Goal: Obtain resource: Obtain resource

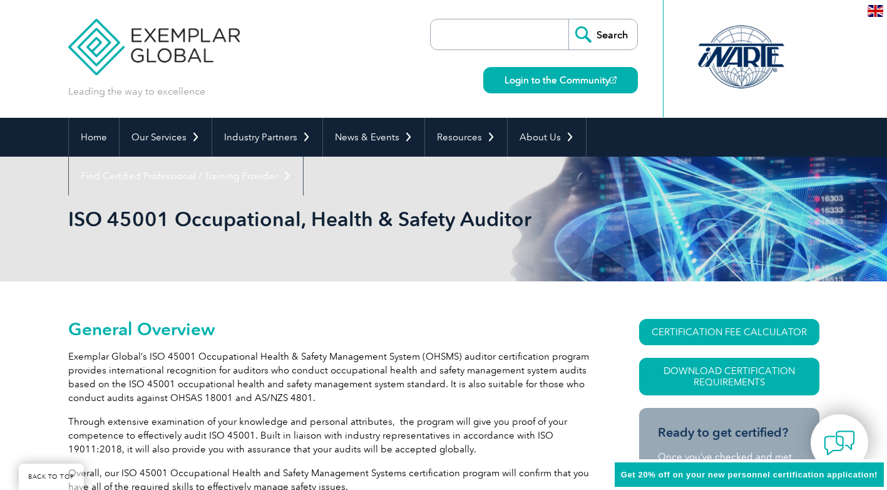
scroll to position [334, 0]
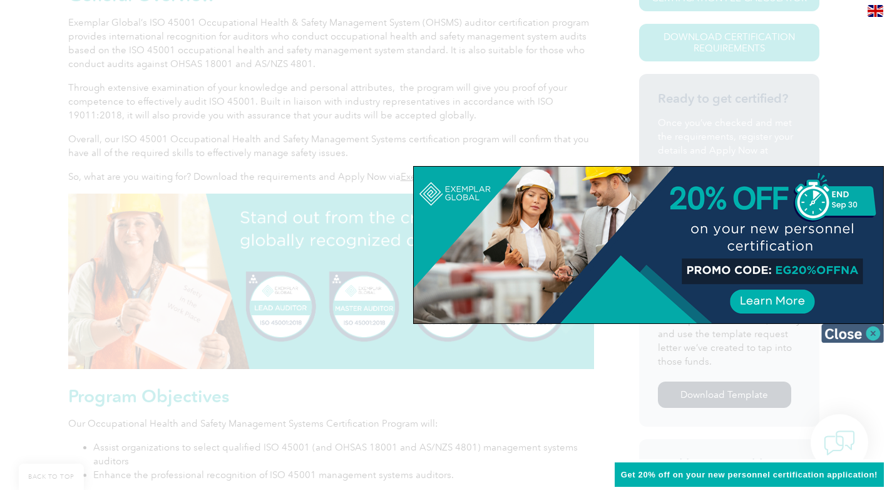
click at [874, 340] on img at bounding box center [852, 333] width 63 height 19
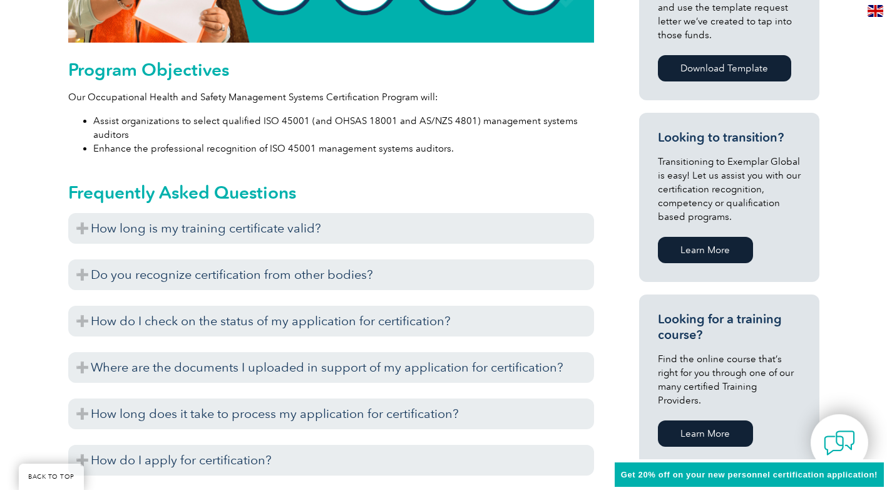
scroll to position [709, 0]
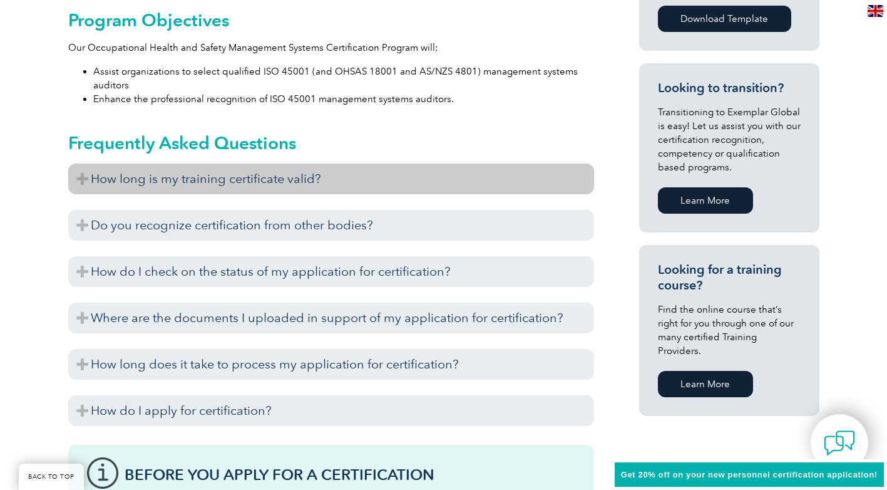
click at [80, 178] on h3 "How long is my training certificate valid?" at bounding box center [331, 178] width 526 height 31
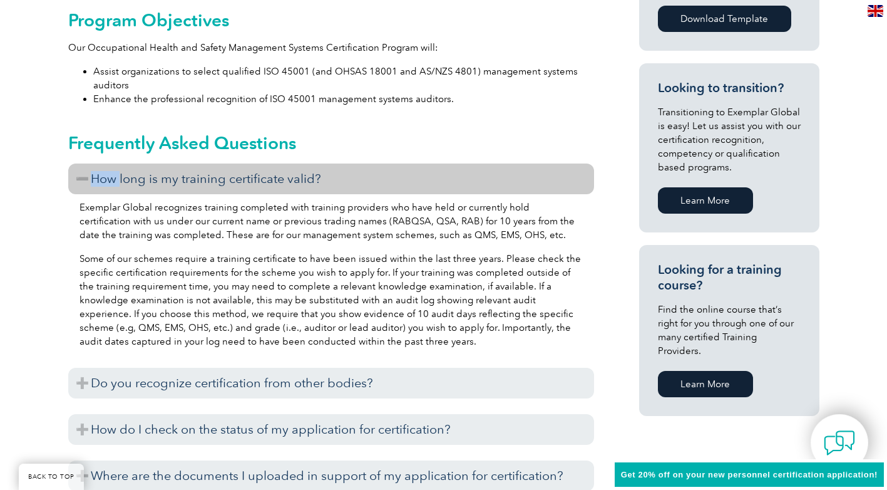
click at [80, 178] on h3 "How long is my training certificate valid?" at bounding box center [331, 178] width 526 height 31
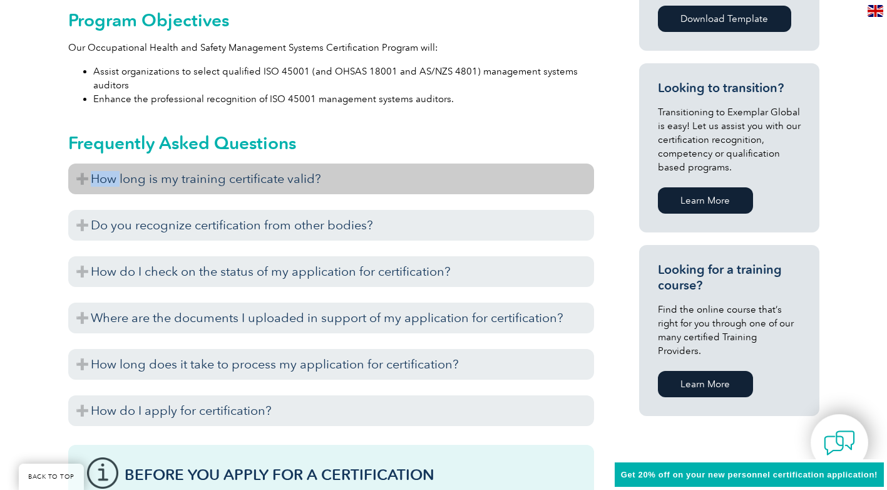
click at [80, 178] on h3 "How long is my training certificate valid?" at bounding box center [331, 178] width 526 height 31
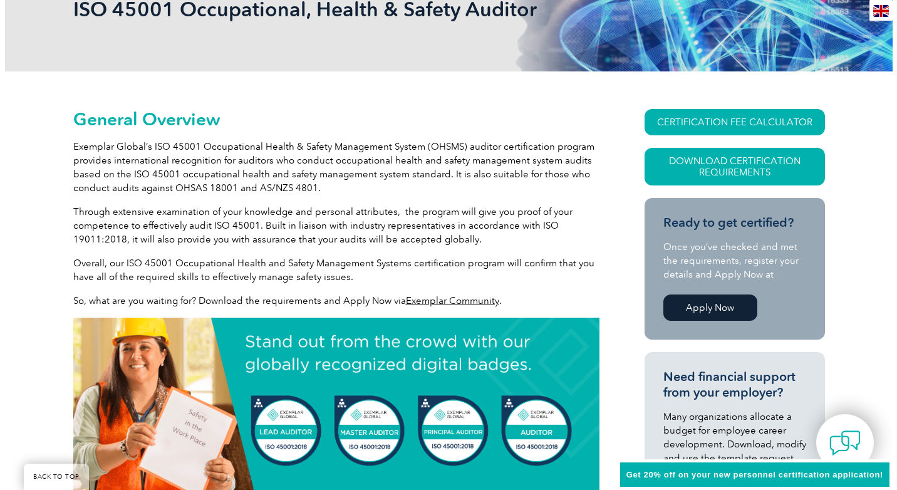
scroll to position [208, 0]
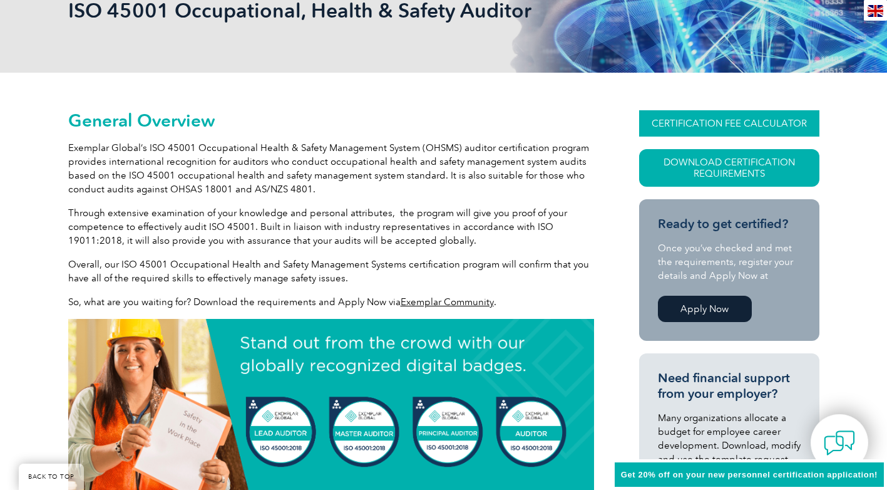
click at [742, 125] on link "CERTIFICATION FEE CALCULATOR" at bounding box center [729, 123] width 180 height 26
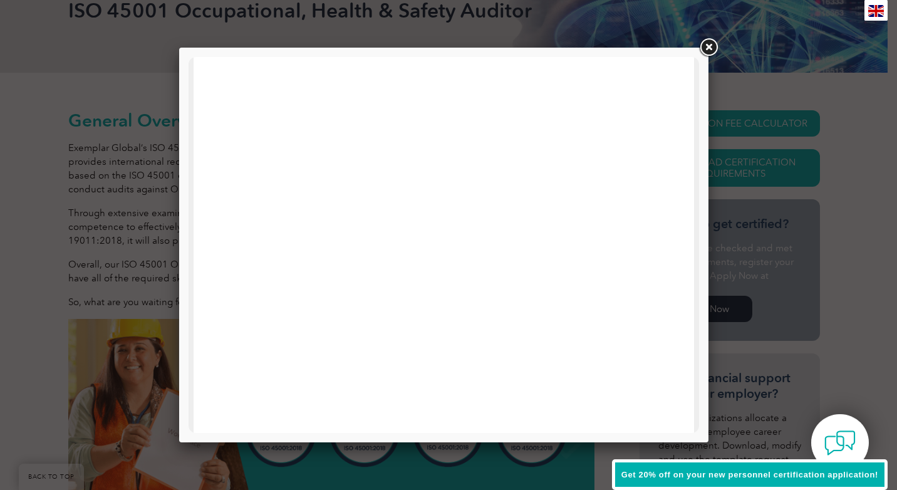
scroll to position [49, 0]
click at [730, 99] on div at bounding box center [448, 245] width 897 height 490
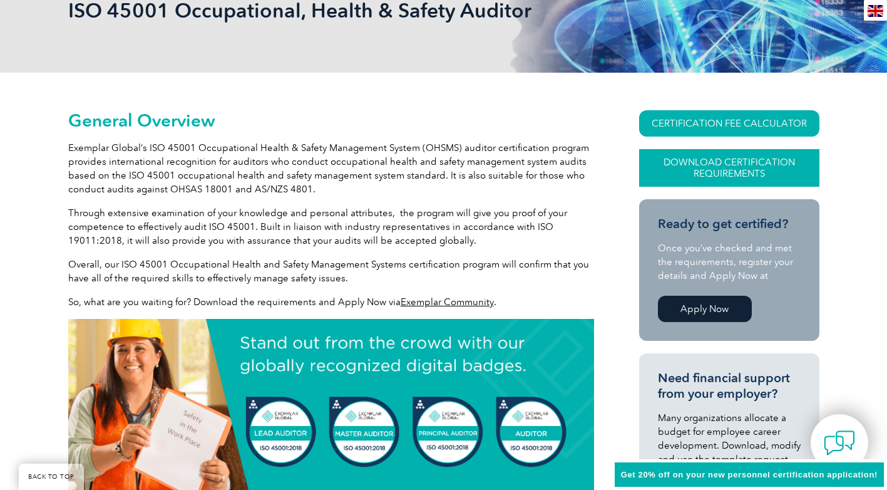
click at [746, 175] on link "Download Certification Requirements" at bounding box center [729, 168] width 180 height 38
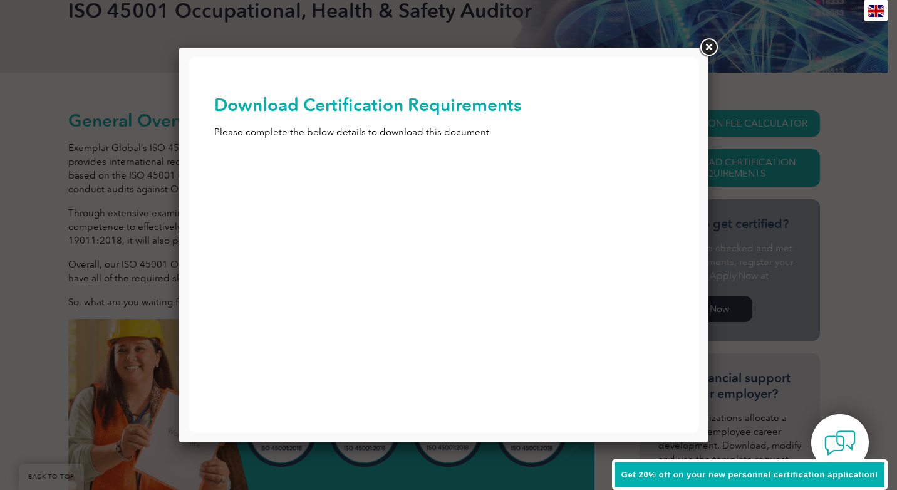
scroll to position [0, 0]
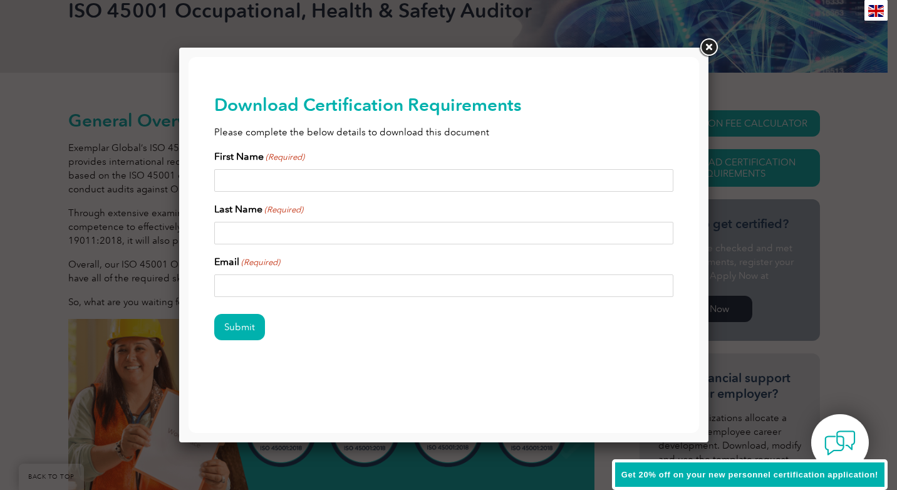
click at [451, 179] on input "First Name (Required)" at bounding box center [444, 180] width 460 height 23
click at [437, 174] on input "First Name (Required)" at bounding box center [444, 180] width 460 height 23
type input "[PERSON_NAME]"
type input "Elahi"
type input "[EMAIL_ADDRESS][DOMAIN_NAME]"
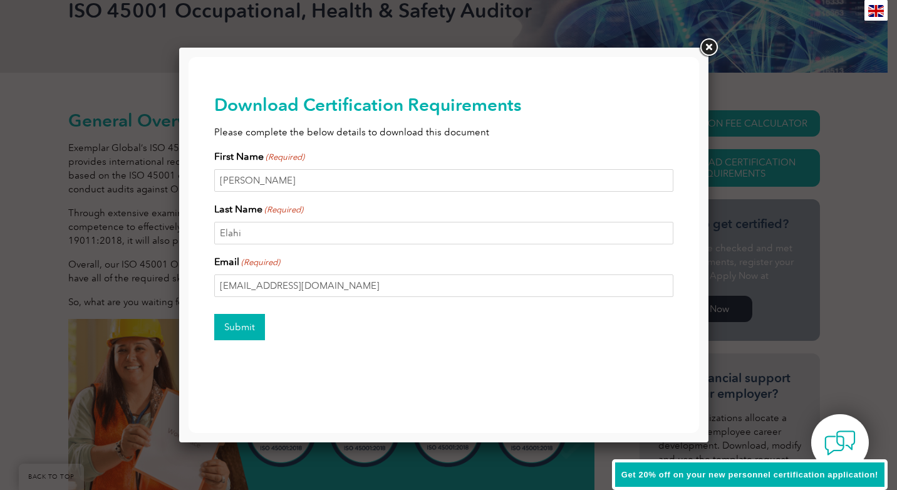
click at [259, 330] on input "Submit" at bounding box center [239, 327] width 51 height 26
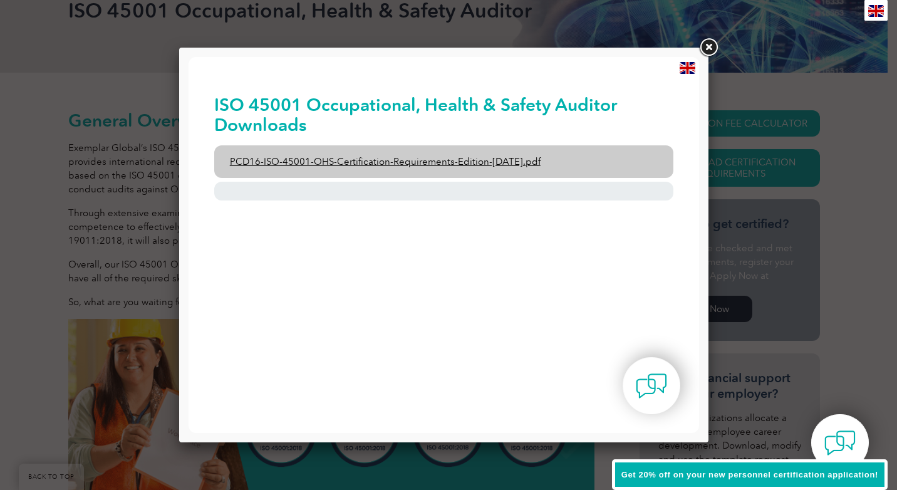
click at [417, 162] on link "PCD16-ISO-45001-OHS-Certification-Requirements-Edition-[DATE].pdf" at bounding box center [444, 161] width 460 height 33
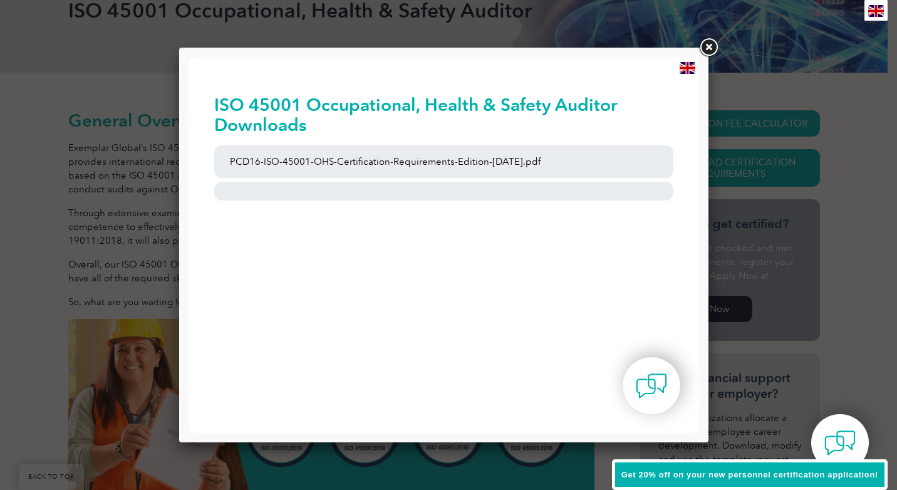
click at [707, 47] on link at bounding box center [708, 47] width 23 height 23
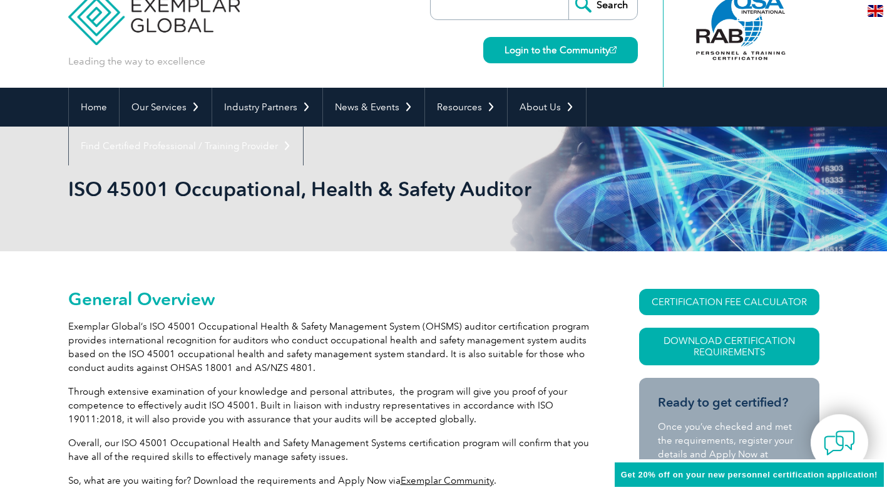
scroll to position [21, 0]
